Goal: Navigation & Orientation: Understand site structure

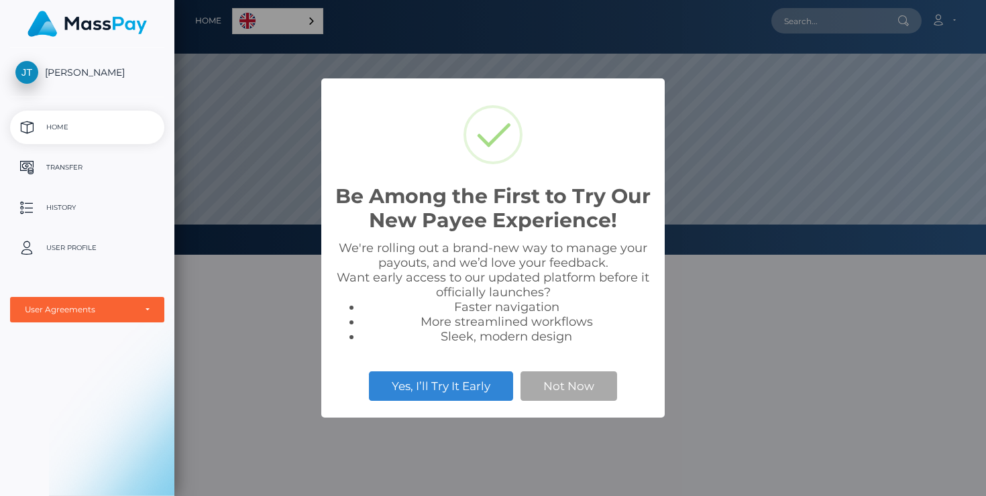
scroll to position [255, 812]
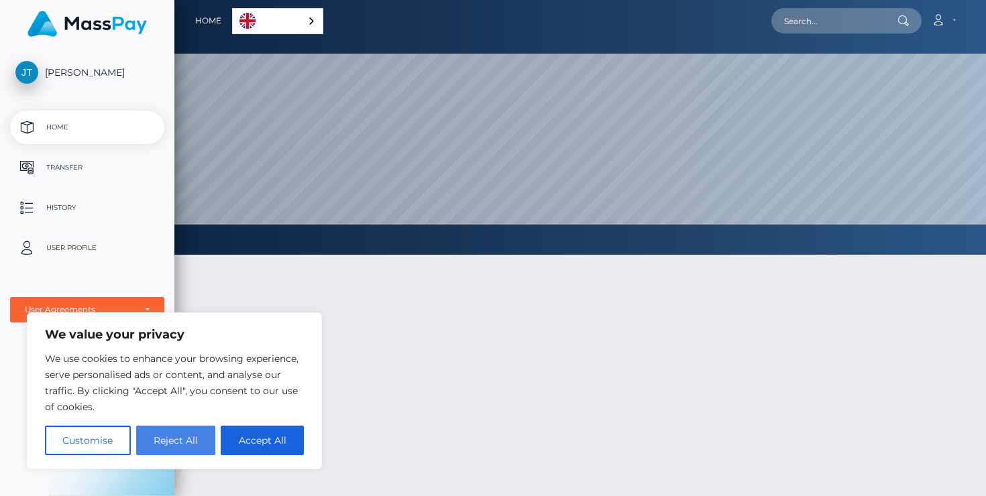
click at [192, 433] on button "Reject All" at bounding box center [176, 441] width 80 height 30
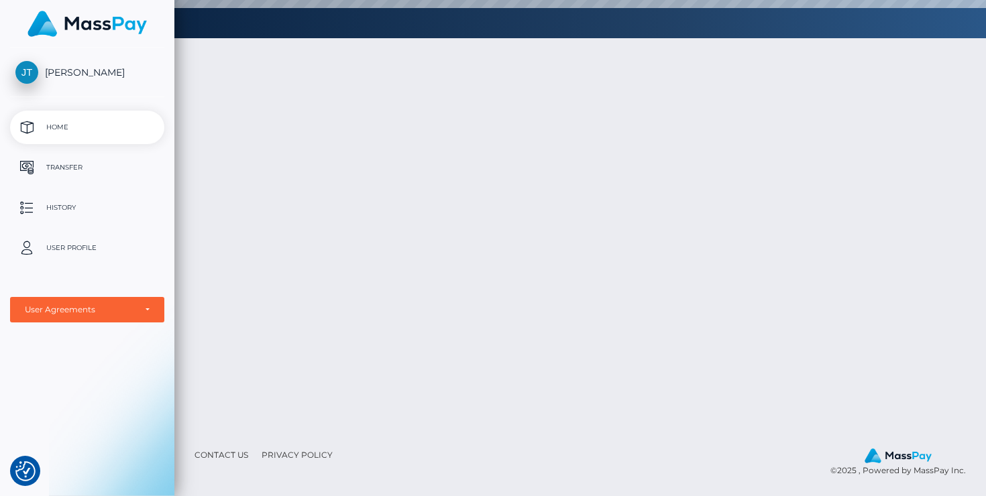
scroll to position [0, 0]
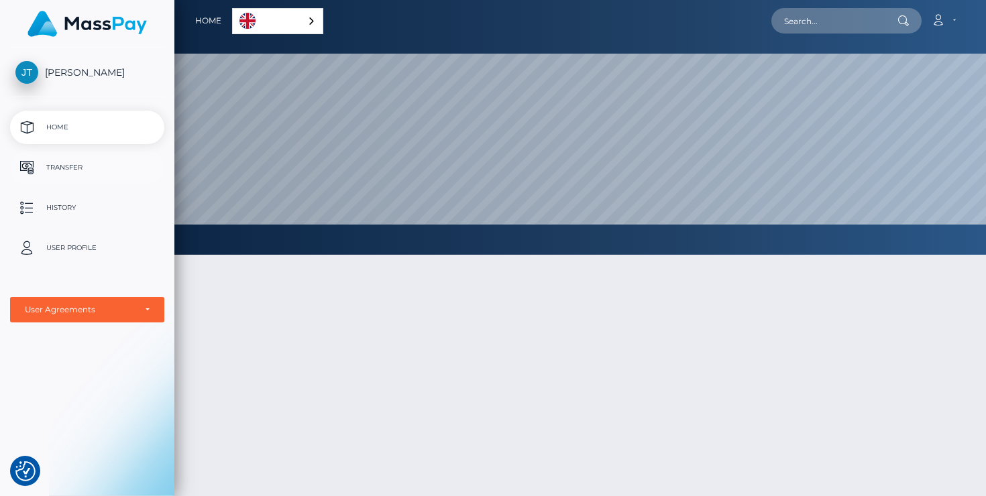
click at [87, 162] on p "Transfer" at bounding box center [87, 168] width 144 height 20
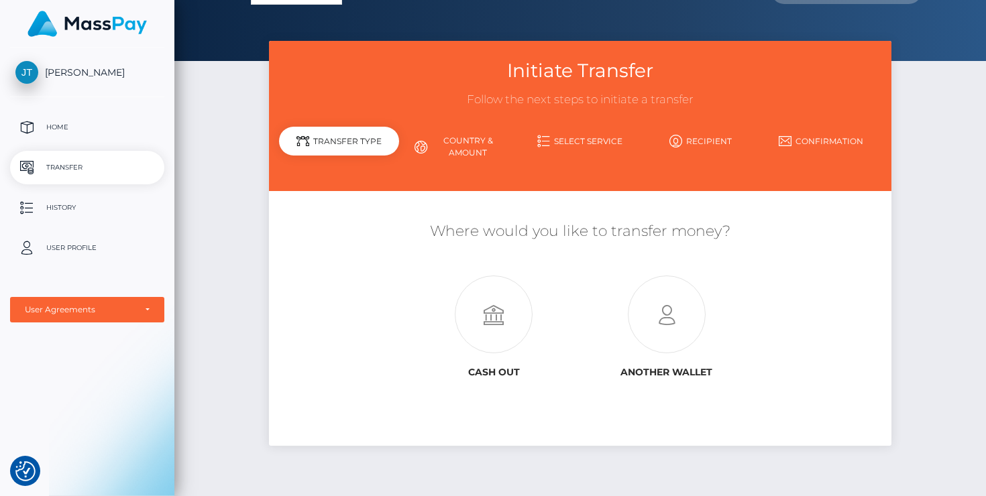
scroll to position [31, 0]
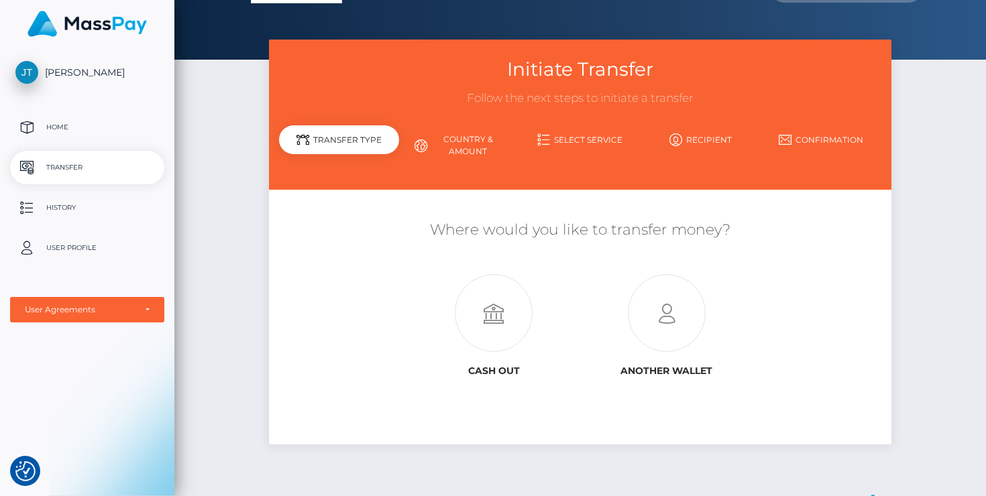
click at [464, 154] on link "Country & Amount" at bounding box center [459, 145] width 121 height 35
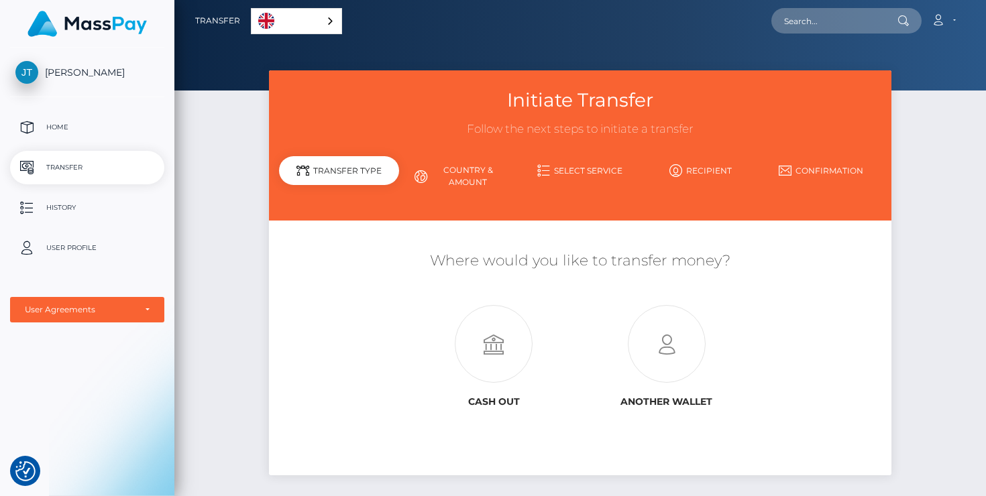
click at [476, 170] on link "Country & Amount" at bounding box center [459, 176] width 121 height 35
click at [116, 203] on p "History" at bounding box center [87, 208] width 144 height 20
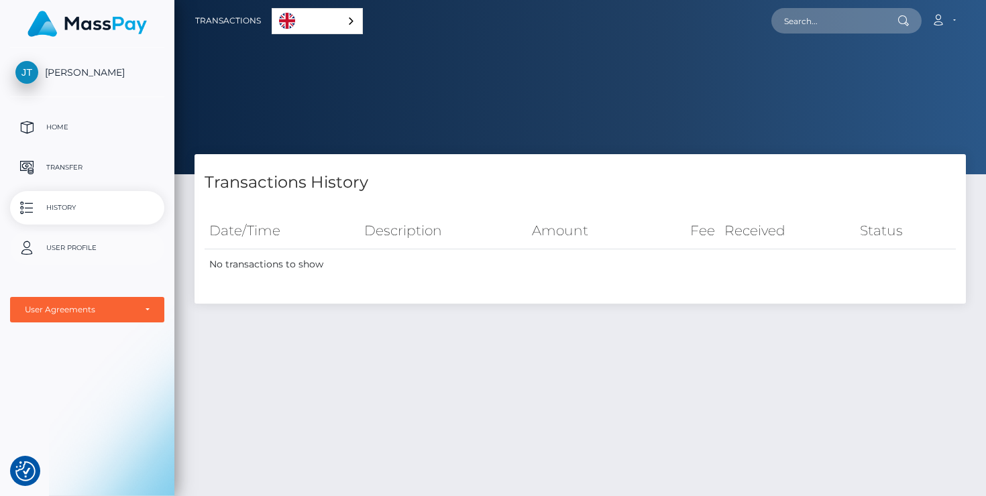
click at [105, 249] on p "User Profile" at bounding box center [87, 248] width 144 height 20
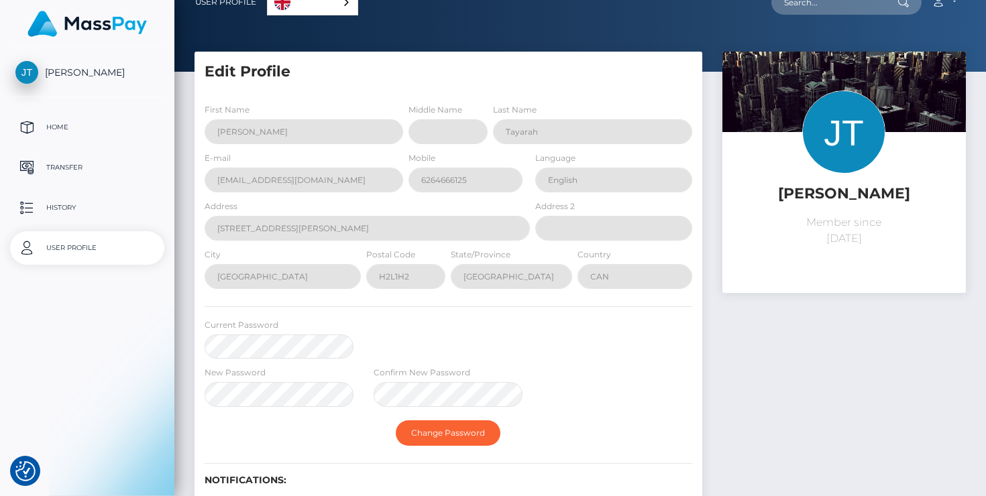
select select
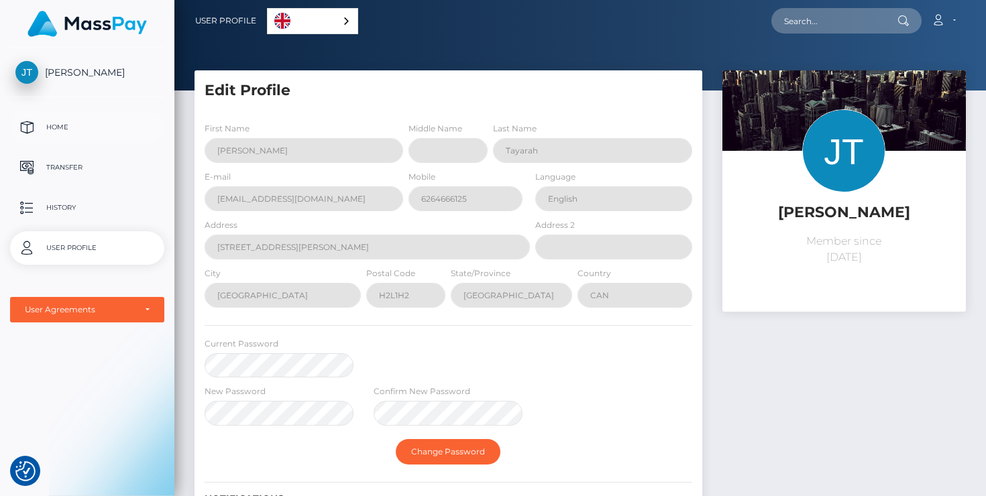
click at [78, 126] on p "Home" at bounding box center [87, 127] width 144 height 20
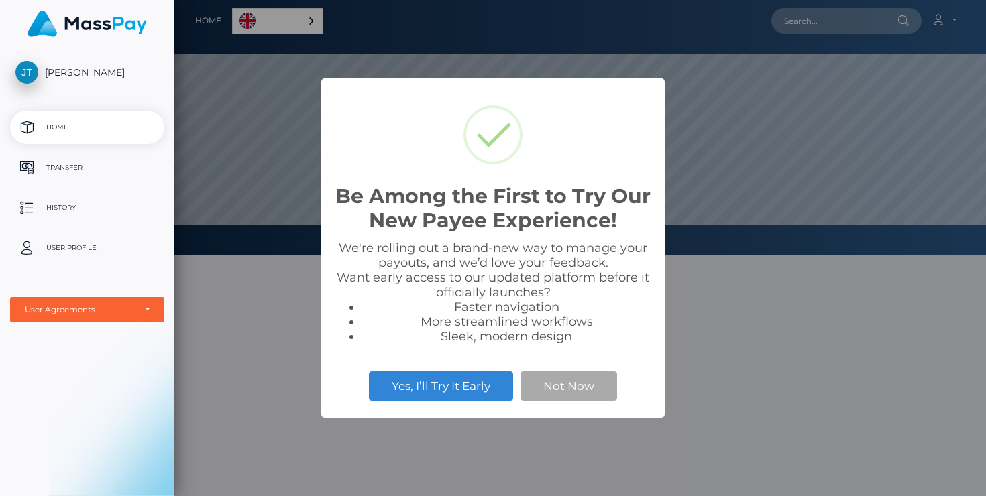
scroll to position [255, 812]
click at [545, 384] on button "Not Now" at bounding box center [569, 387] width 97 height 30
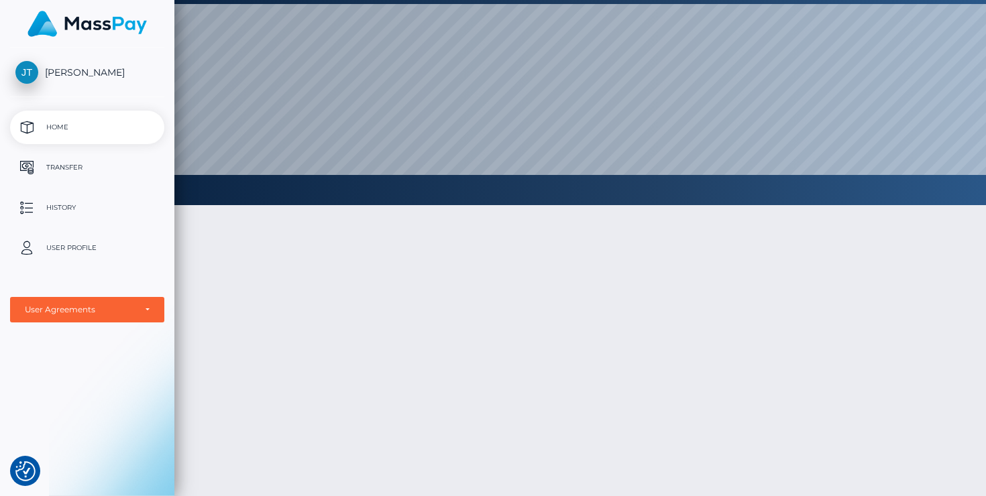
scroll to position [0, 0]
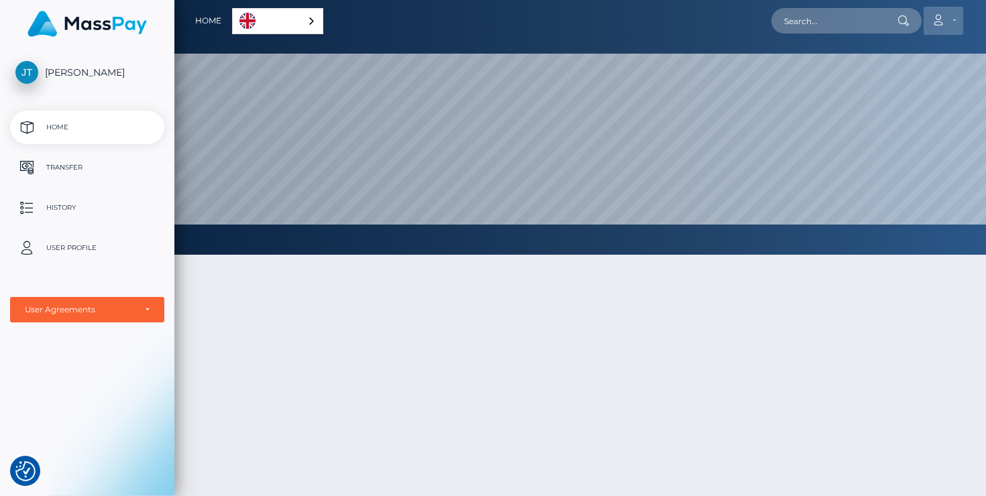
click at [950, 21] on link "Account" at bounding box center [944, 21] width 40 height 28
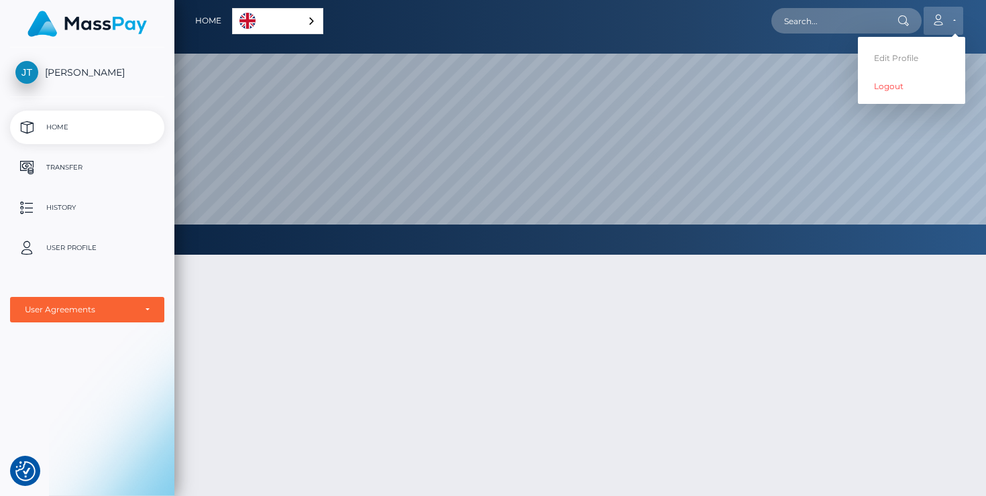
click at [946, 22] on link "Account" at bounding box center [944, 21] width 40 height 28
